Goal: Transaction & Acquisition: Register for event/course

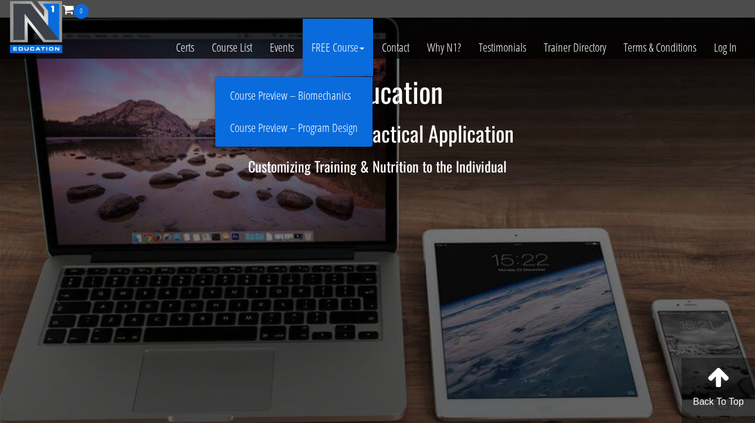
click at [308, 96] on link "Course Preview – Biomechanics" at bounding box center [293, 96] width 151 height 21
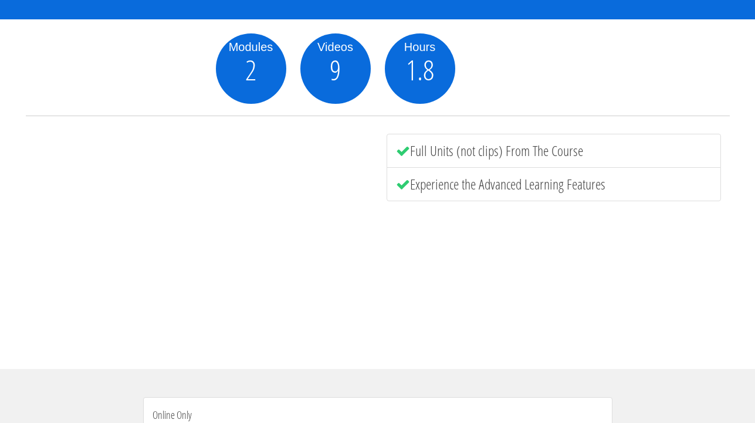
scroll to position [147, 0]
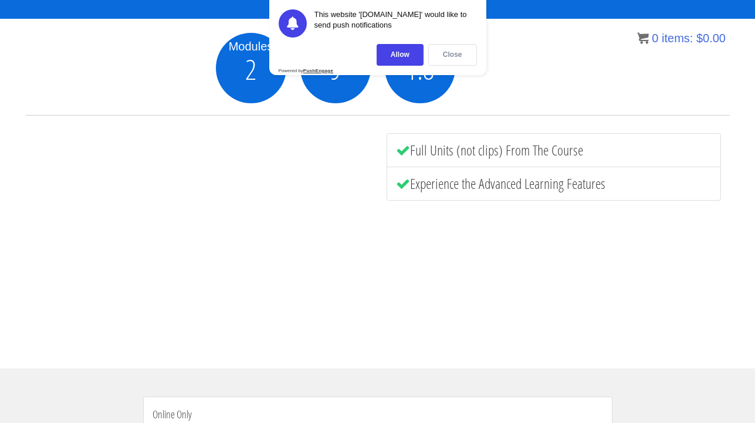
click at [447, 55] on div "Close" at bounding box center [452, 55] width 49 height 22
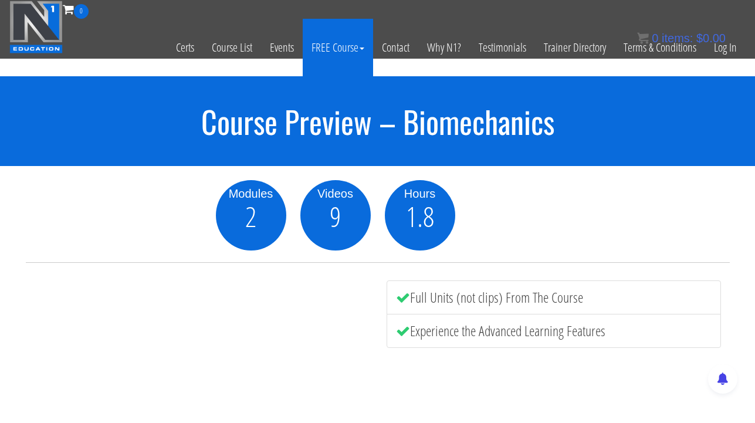
scroll to position [0, 0]
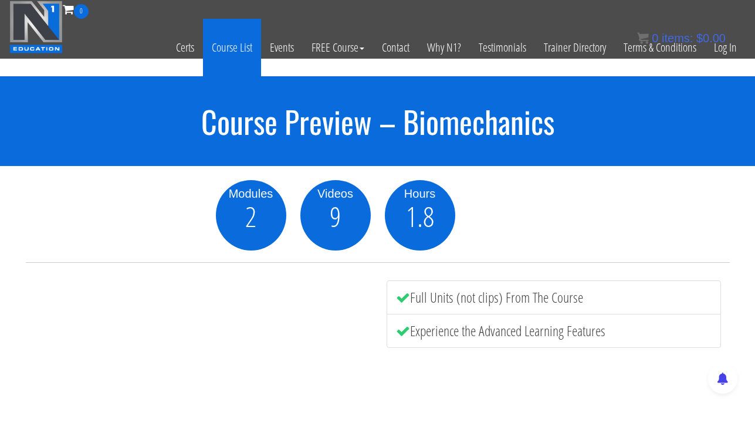
click at [221, 45] on link "Course List" at bounding box center [232, 47] width 58 height 57
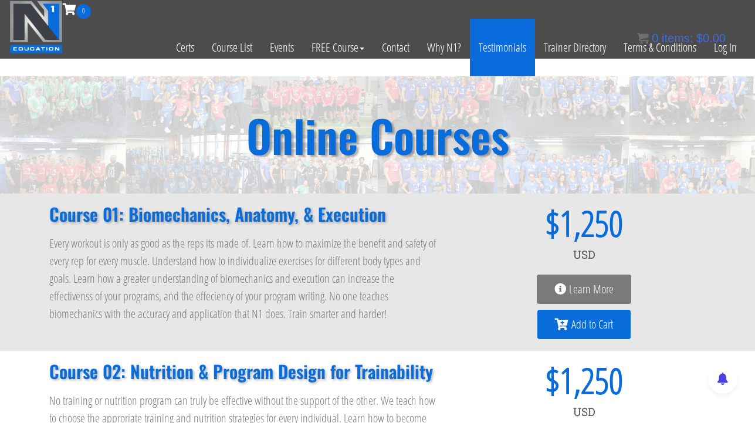
click at [491, 40] on link "Testimonials" at bounding box center [502, 47] width 65 height 57
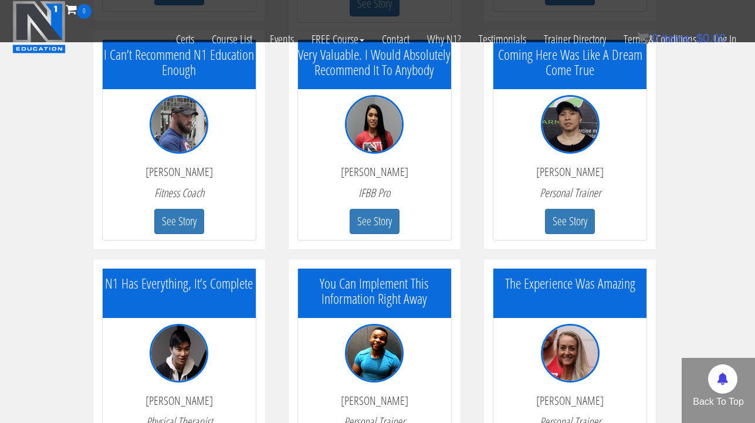
scroll to position [766, 0]
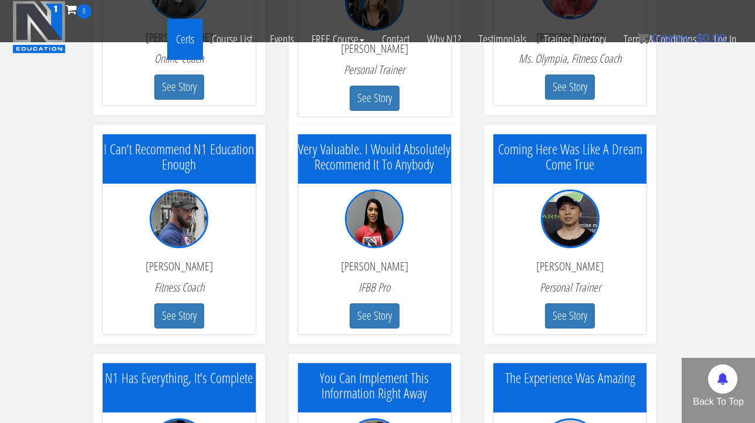
click at [182, 43] on link "Certs" at bounding box center [185, 39] width 36 height 41
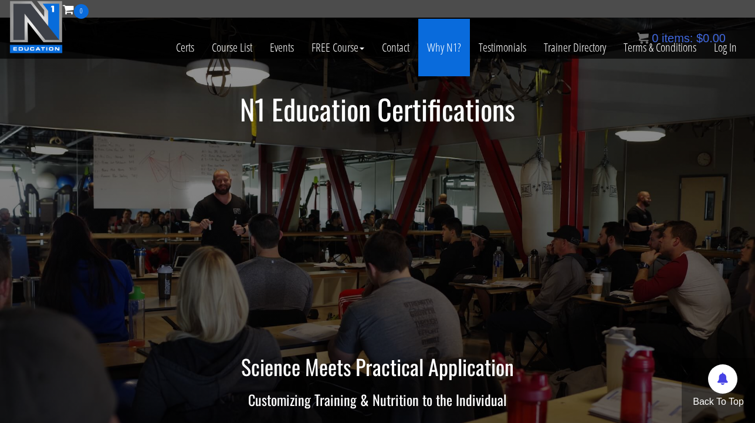
click at [439, 49] on link "Why N1?" at bounding box center [444, 47] width 52 height 57
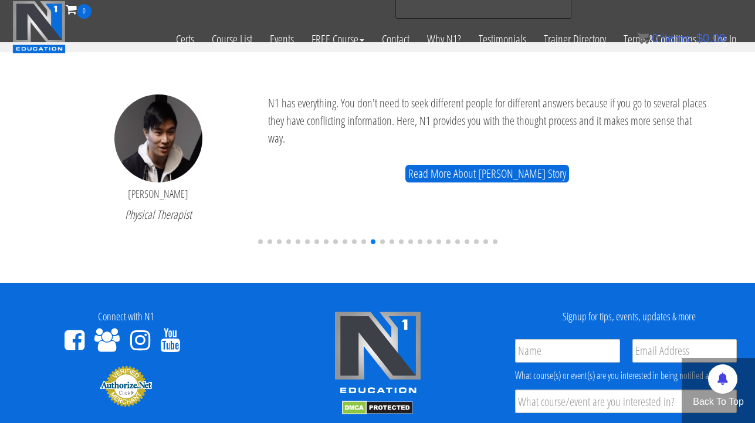
scroll to position [2881, 0]
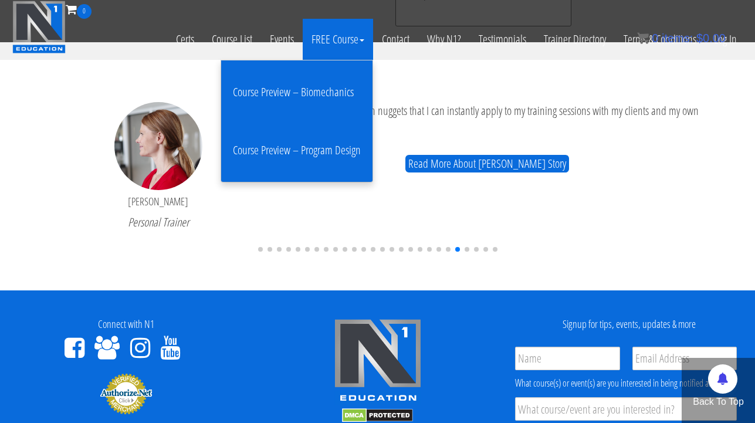
click at [313, 93] on link "Course Preview – Biomechanics" at bounding box center [296, 92] width 145 height 46
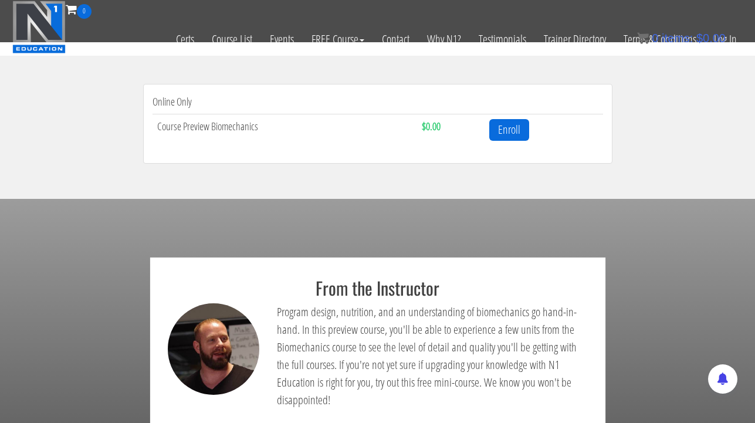
scroll to position [383, 0]
click at [505, 133] on link "Enroll" at bounding box center [509, 130] width 40 height 22
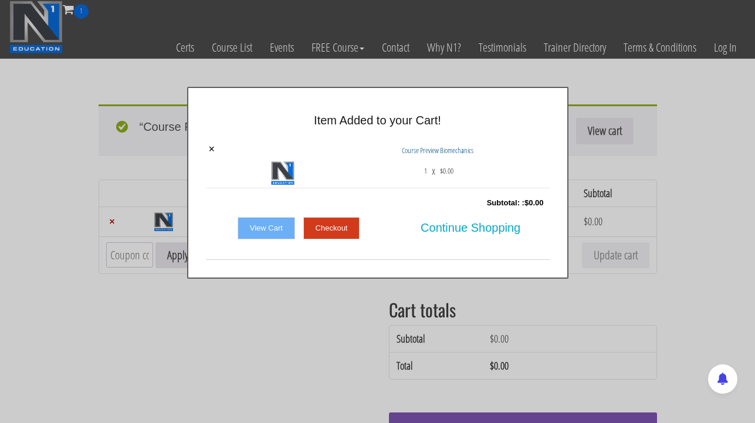
click at [316, 229] on link "Checkout" at bounding box center [331, 228] width 57 height 22
